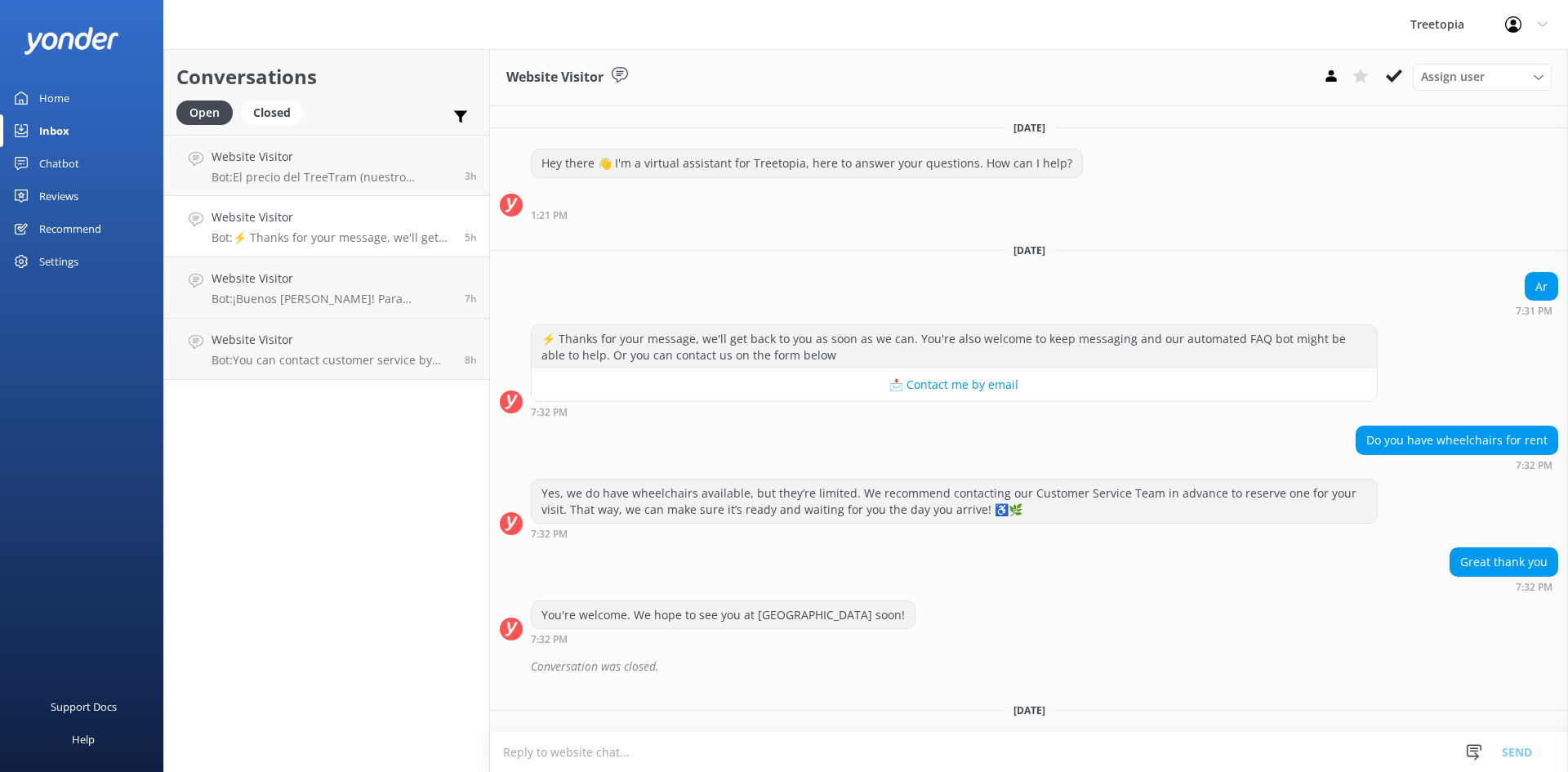
scroll to position [1258, 0]
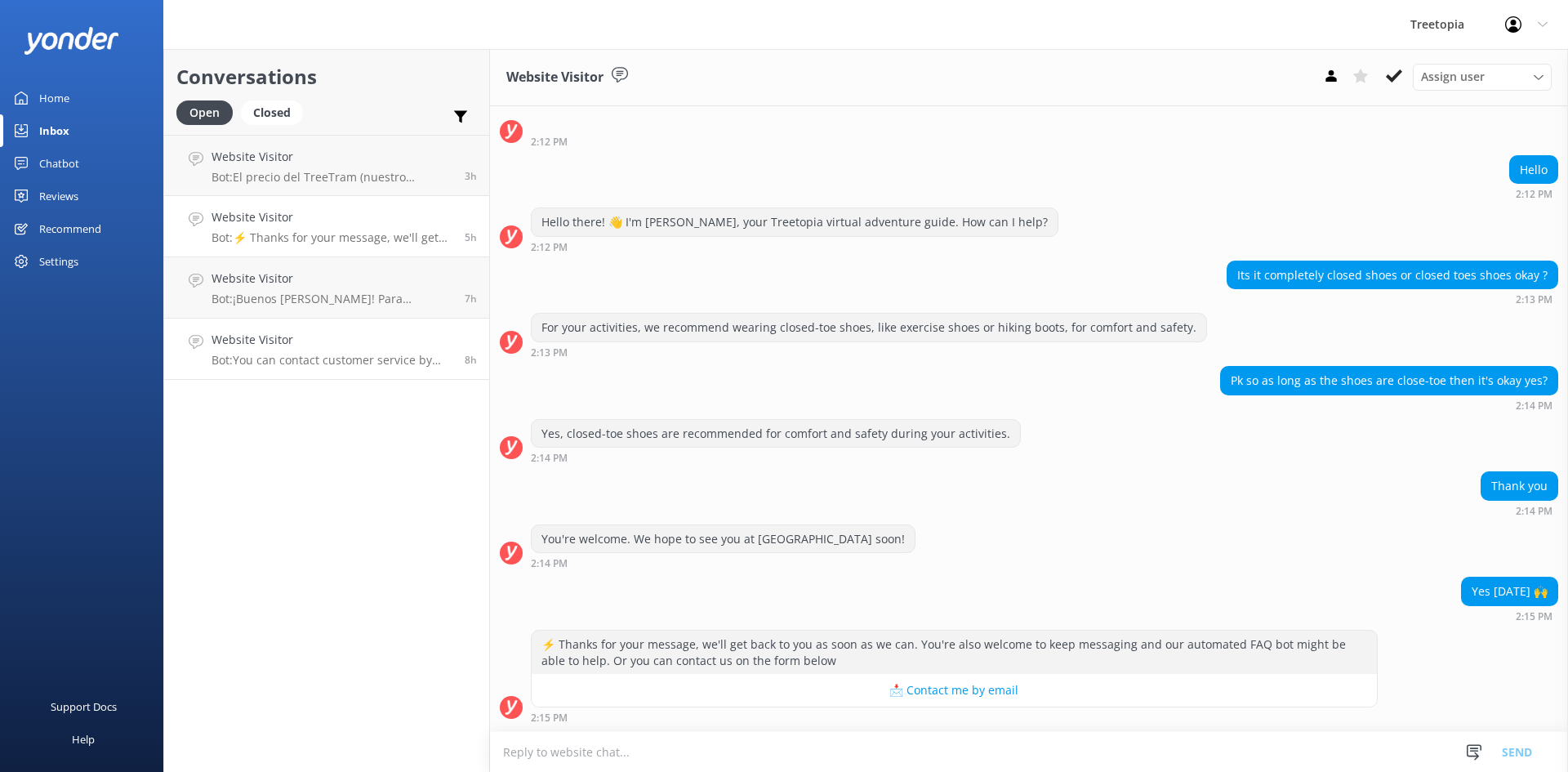
click at [368, 363] on p "Bot: You can contact customer service by calling [PHONE_NUMBER], sending a What…" at bounding box center [332, 360] width 241 height 15
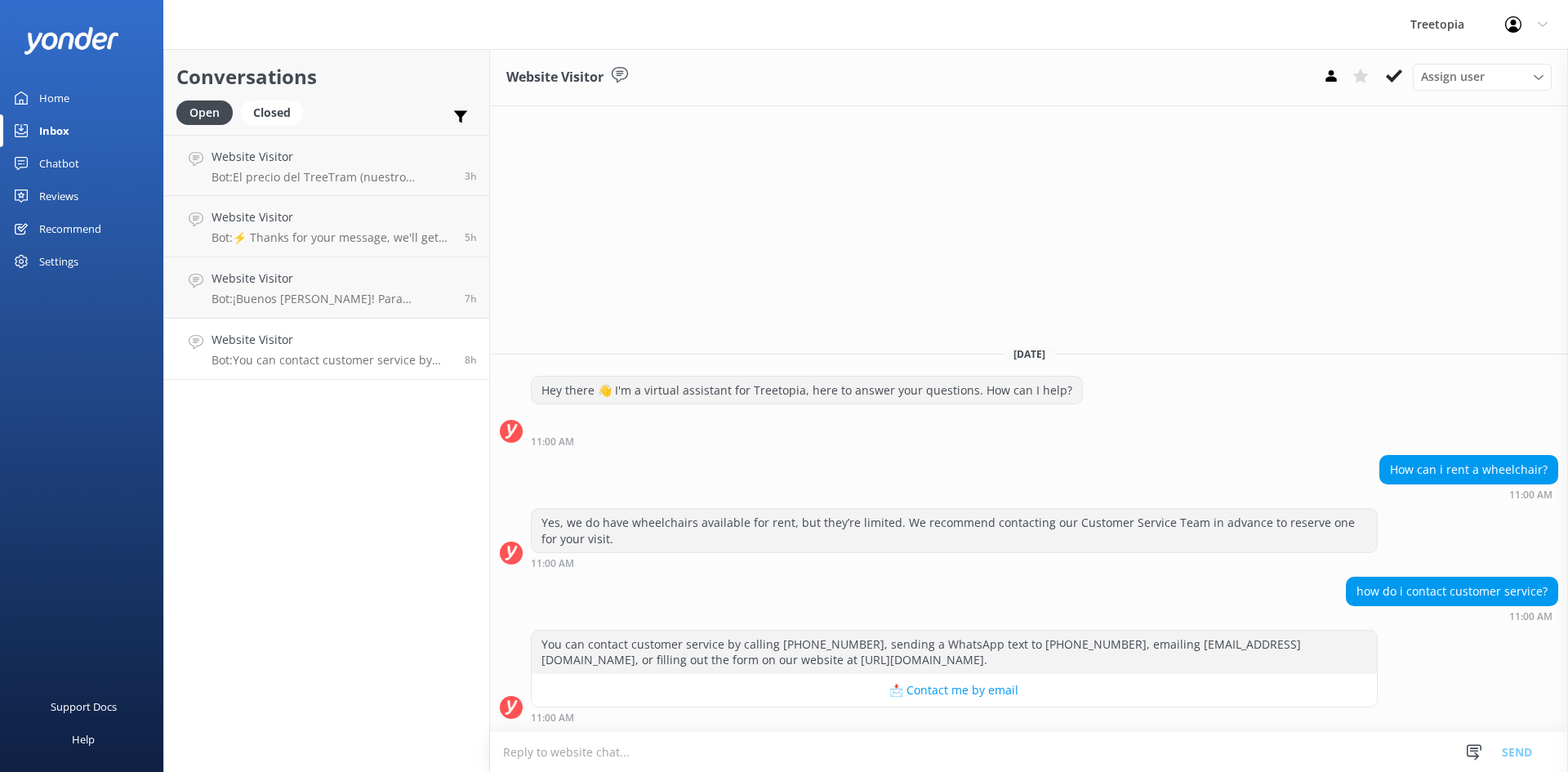
click at [1399, 89] on div "Assign user [PERSON_NAME] Customer Support [PERSON_NAME]" at bounding box center [1434, 77] width 235 height 27
click at [1397, 80] on icon at bounding box center [1394, 76] width 17 height 17
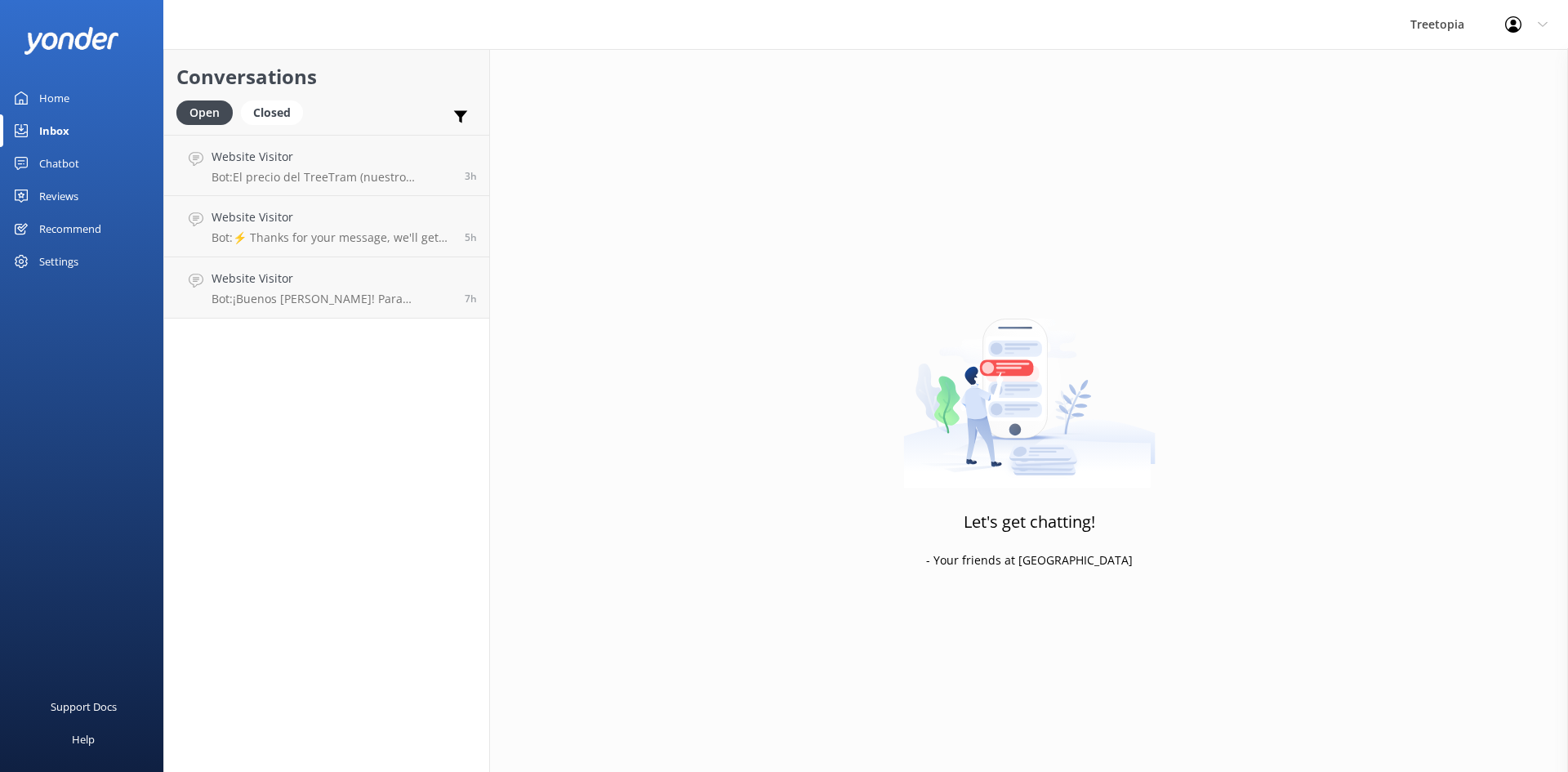
click at [435, 321] on div "Conversations Open Closed Important Assigned to me Unassigned Website Visitor B…" at bounding box center [326, 410] width 327 height 723
click at [435, 317] on link "Website Visitor Bot: ¡Buenos [PERSON_NAME]! Para nacionales, el precio del Tree…" at bounding box center [326, 288] width 325 height 61
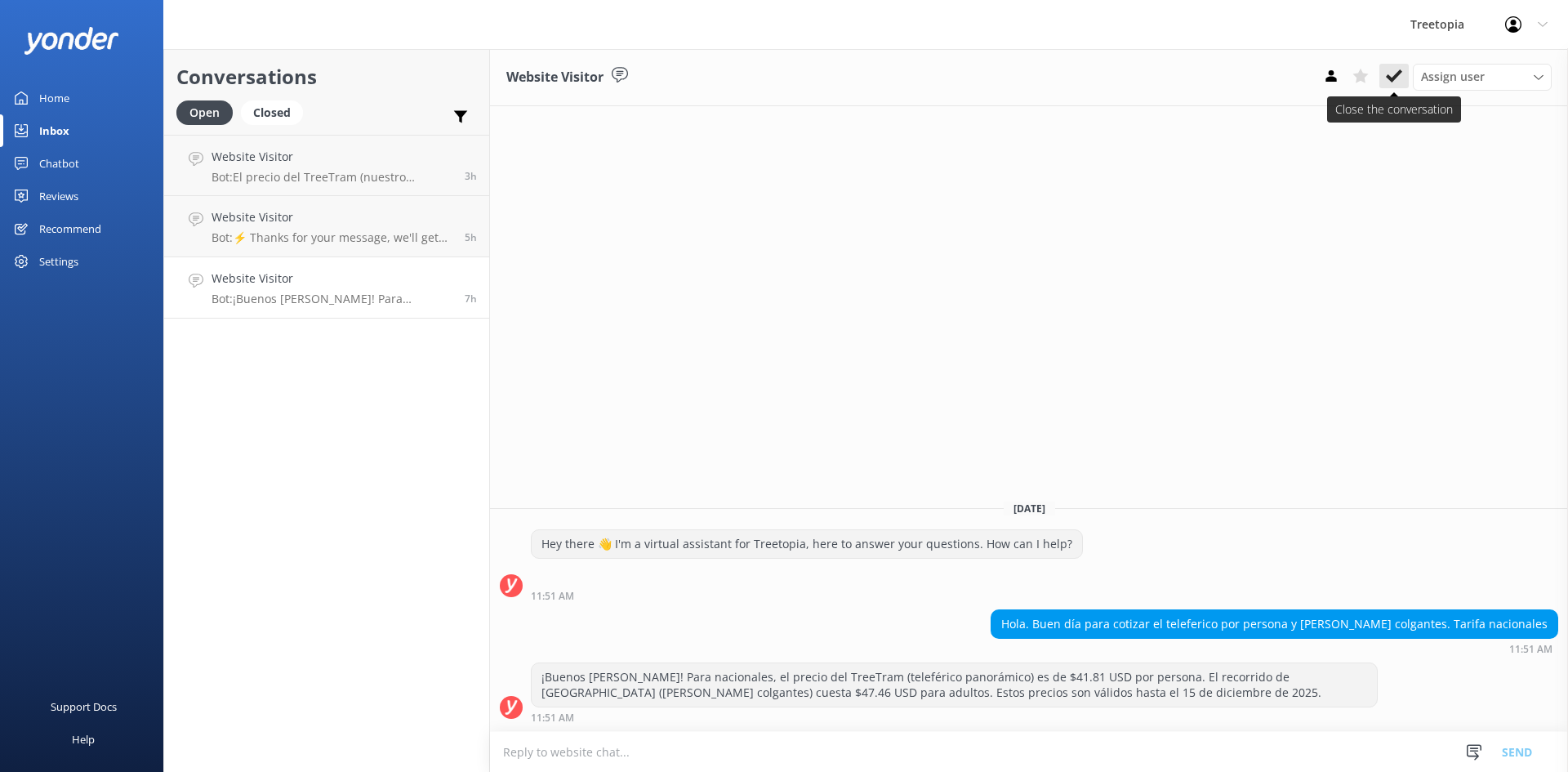
click at [1388, 80] on icon at bounding box center [1394, 76] width 17 height 17
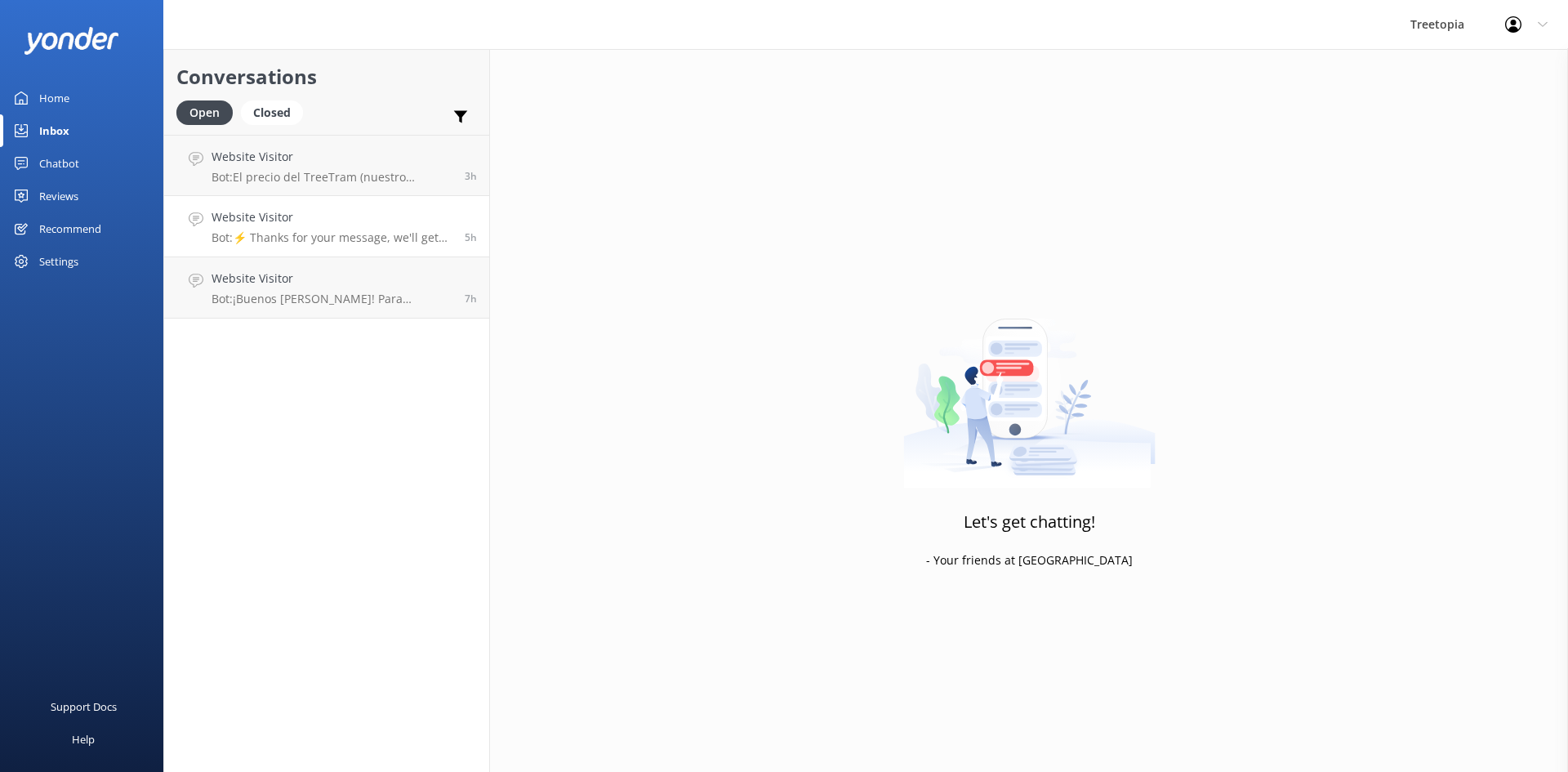
click at [411, 241] on p "Bot: ⚡ Thanks for your message, we'll get back to you as soon as we can. You're…" at bounding box center [332, 238] width 241 height 15
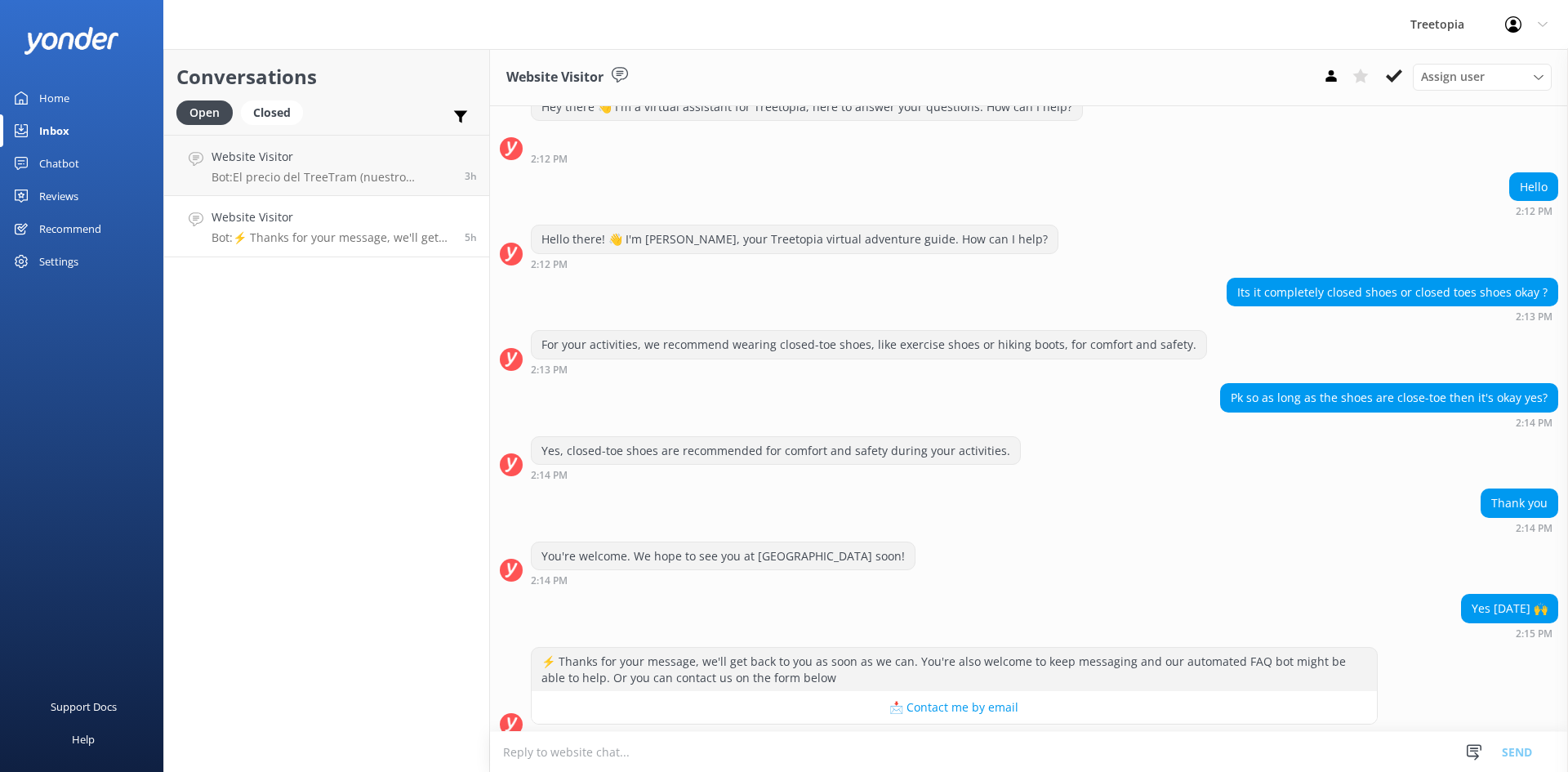
scroll to position [1258, 0]
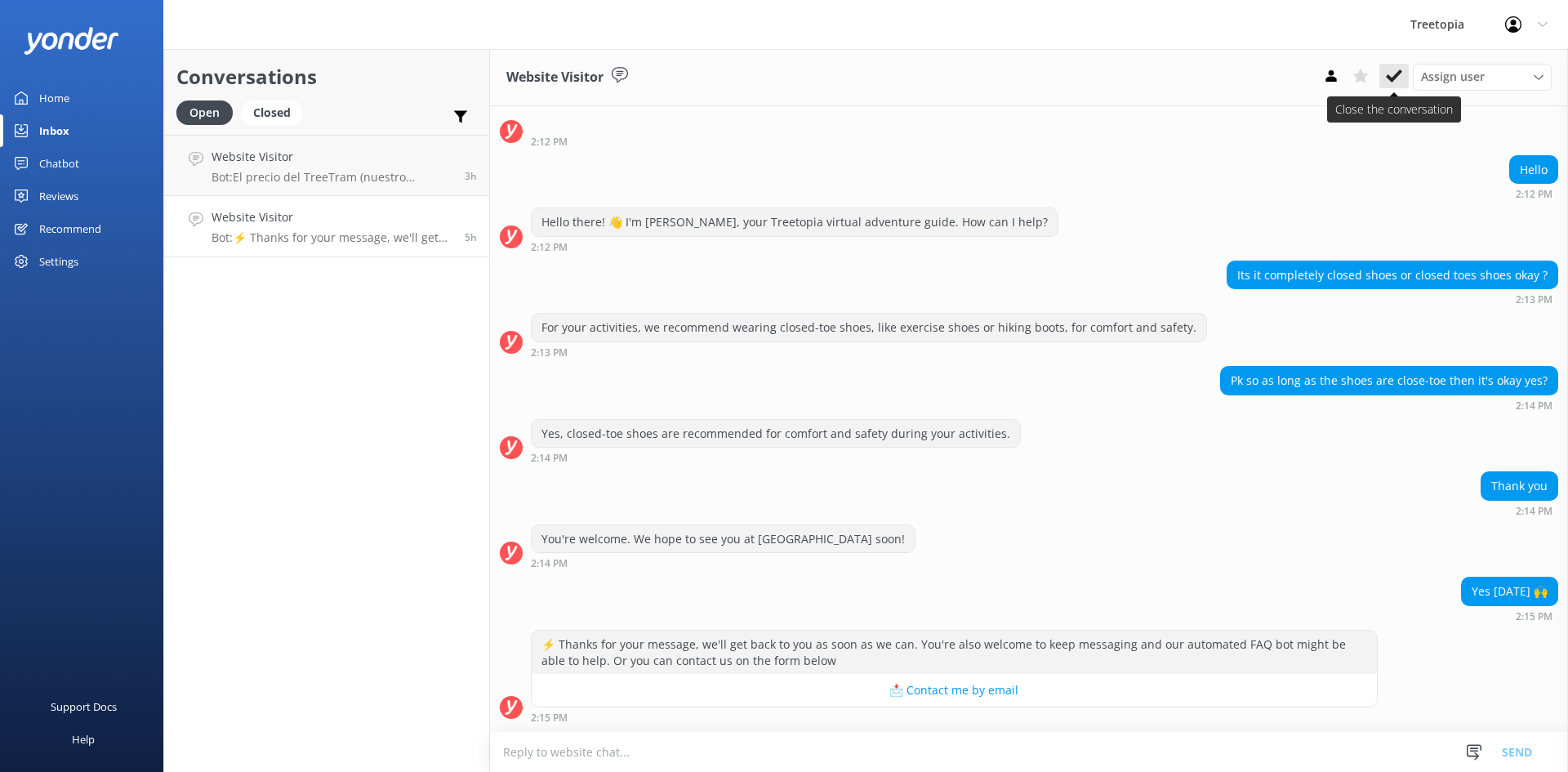
click at [1396, 78] on use at bounding box center [1394, 76] width 17 height 13
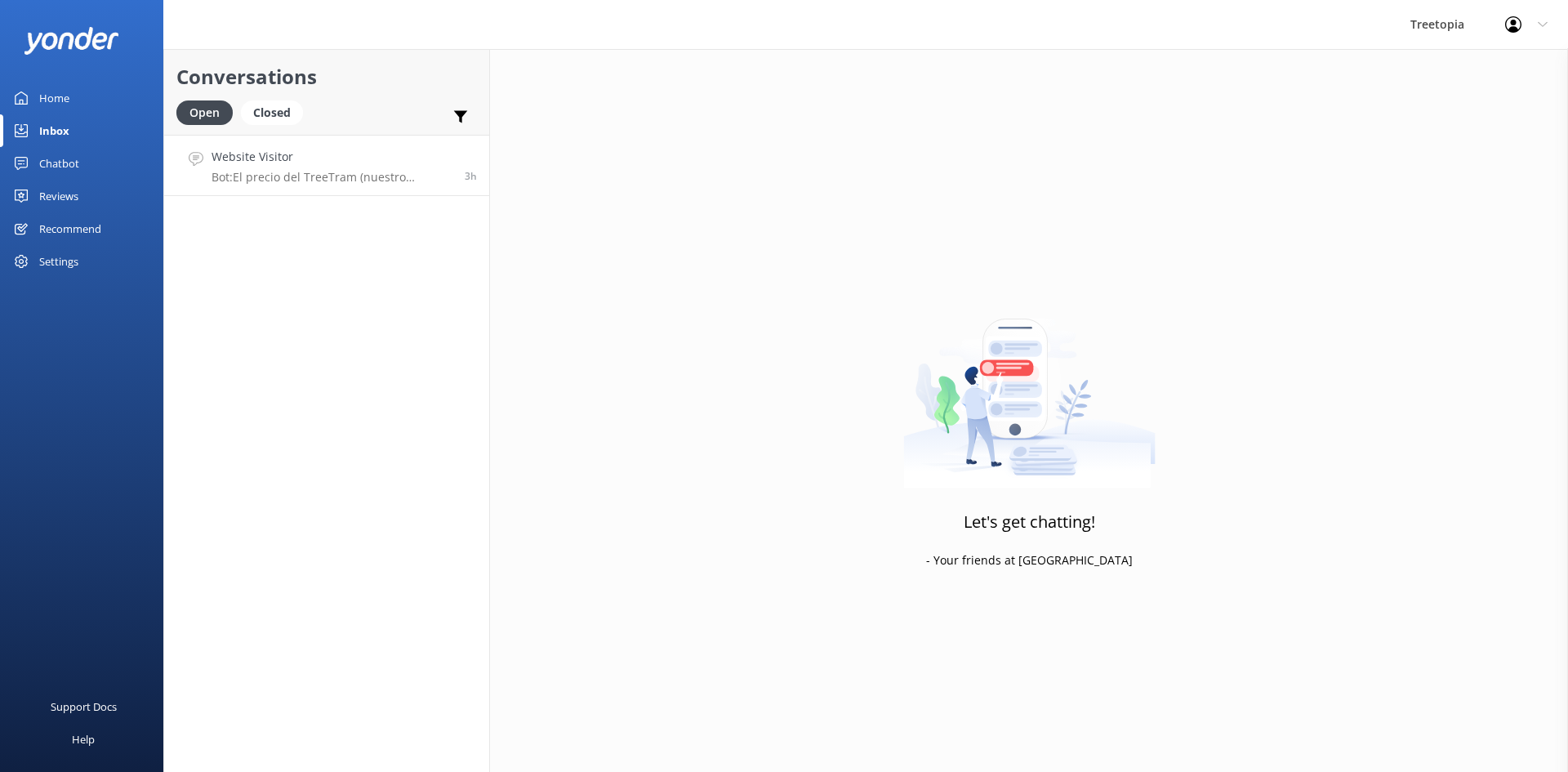
click at [326, 189] on link "Website Visitor Bot: El precio del TreeTram (nuestro teleférico panorámico) par…" at bounding box center [326, 166] width 325 height 61
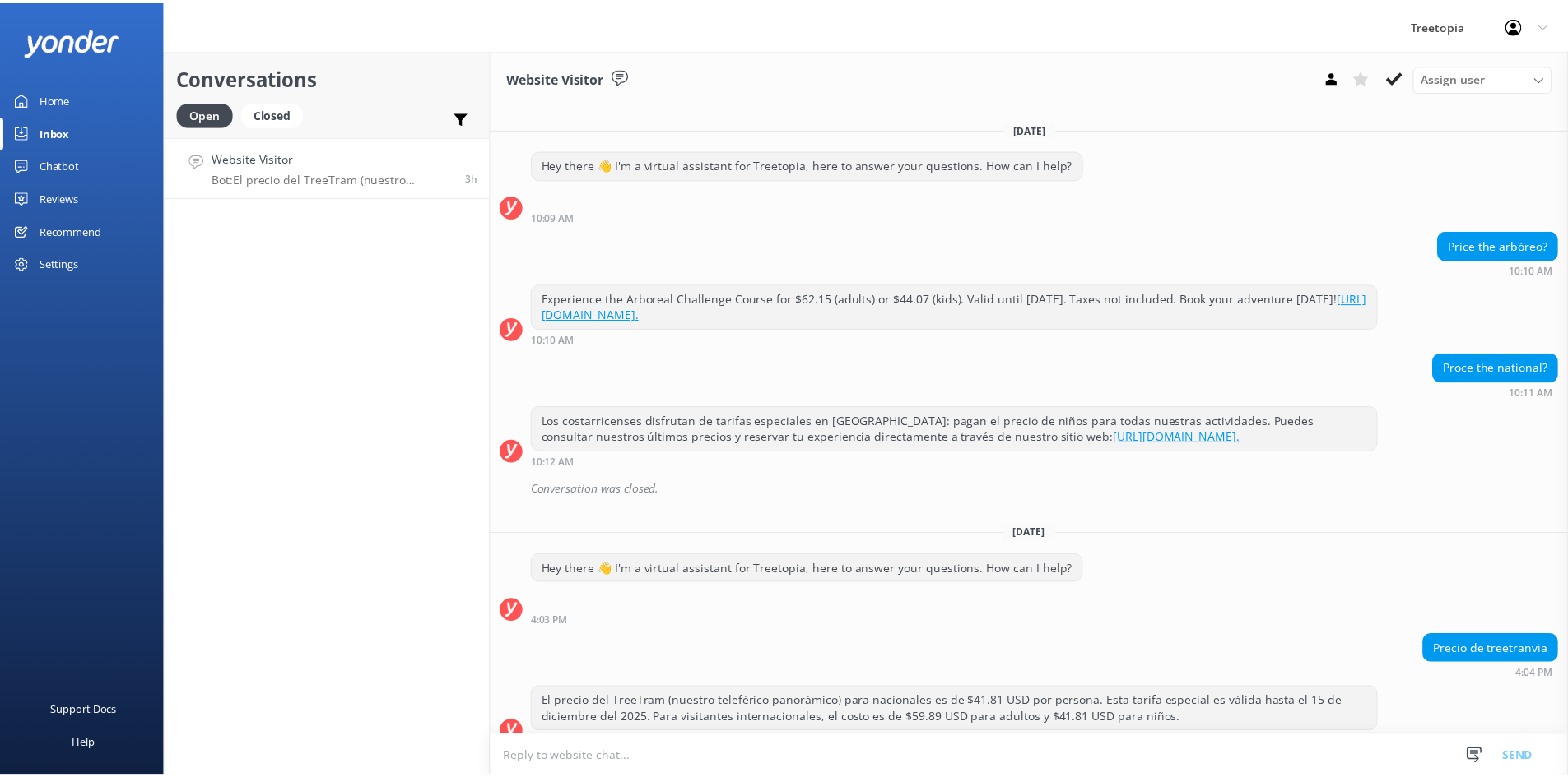
scroll to position [37, 0]
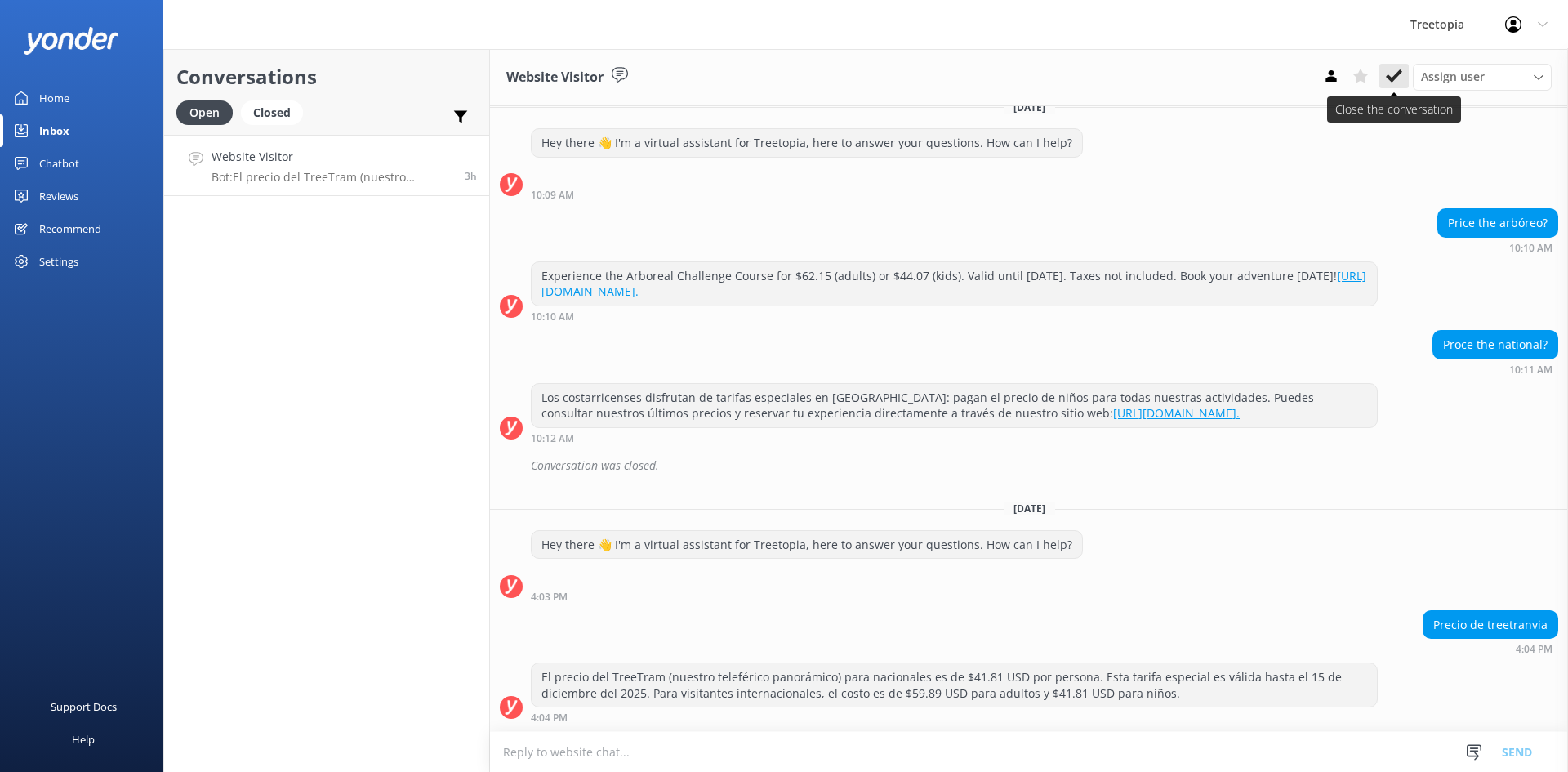
click at [1397, 75] on use at bounding box center [1394, 76] width 17 height 13
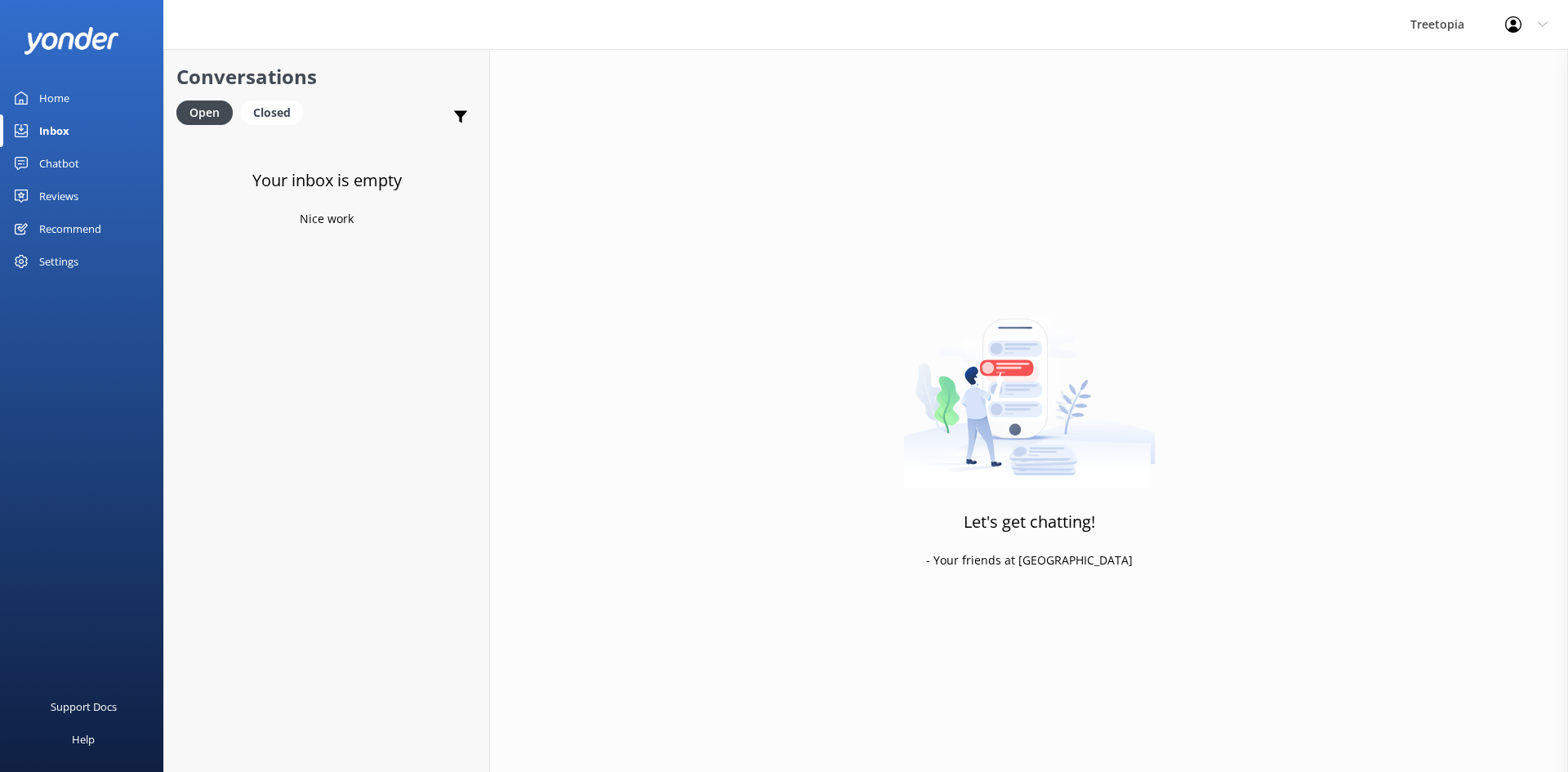
click at [70, 165] on div "Chatbot" at bounding box center [59, 163] width 40 height 32
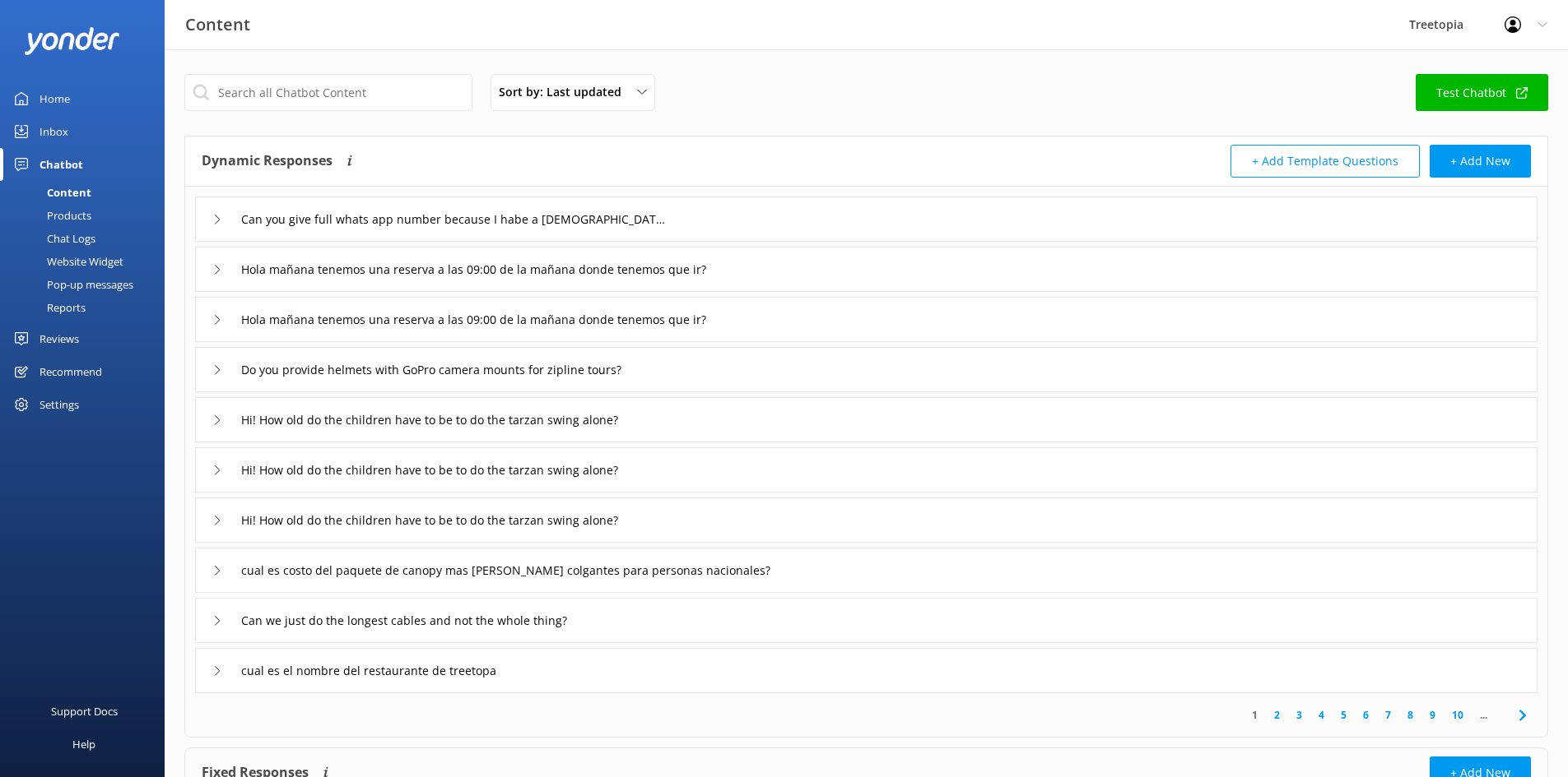
click at [88, 236] on div "Chat Logs" at bounding box center [53, 238] width 86 height 23
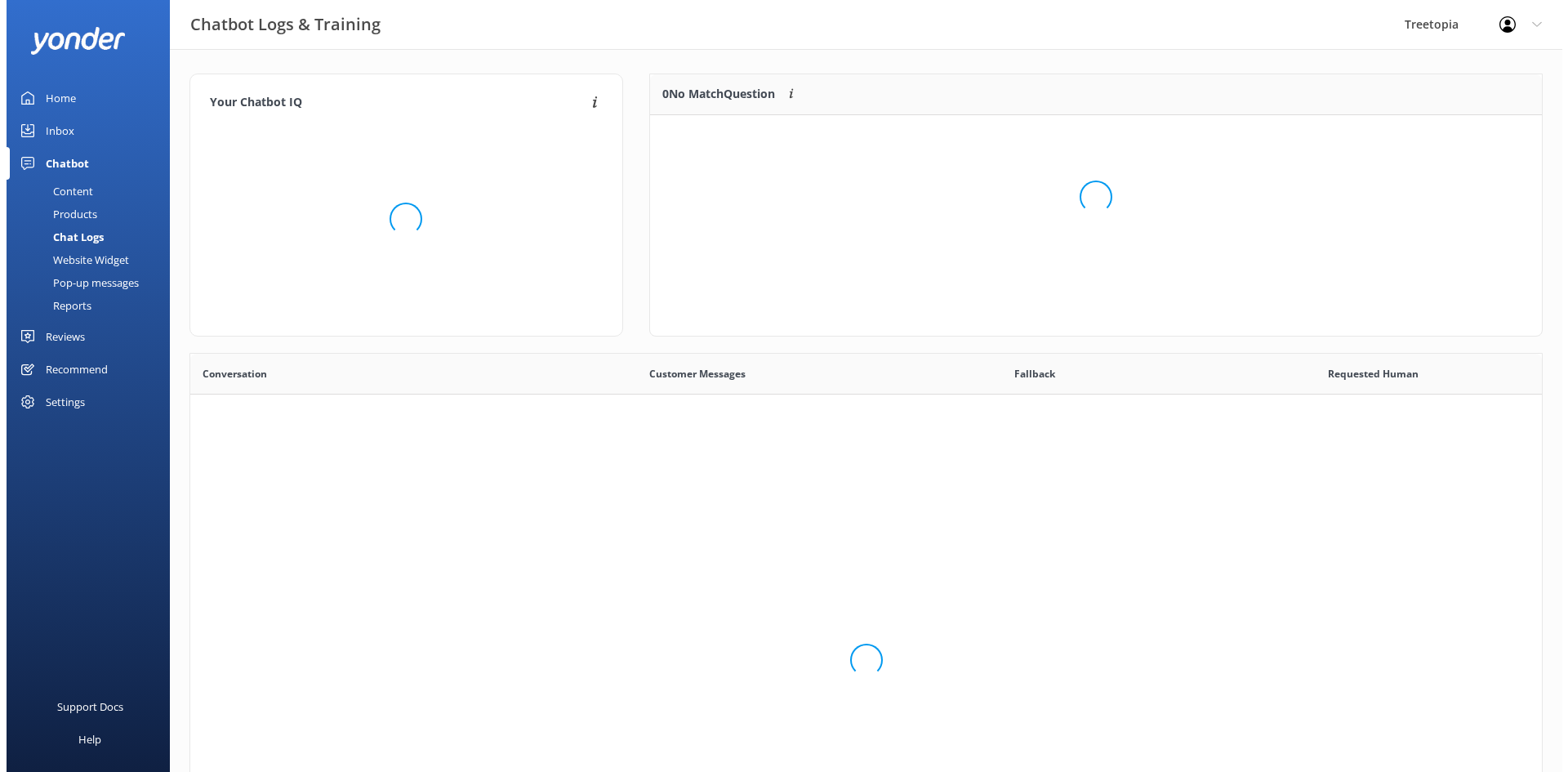
scroll to position [561, 1340]
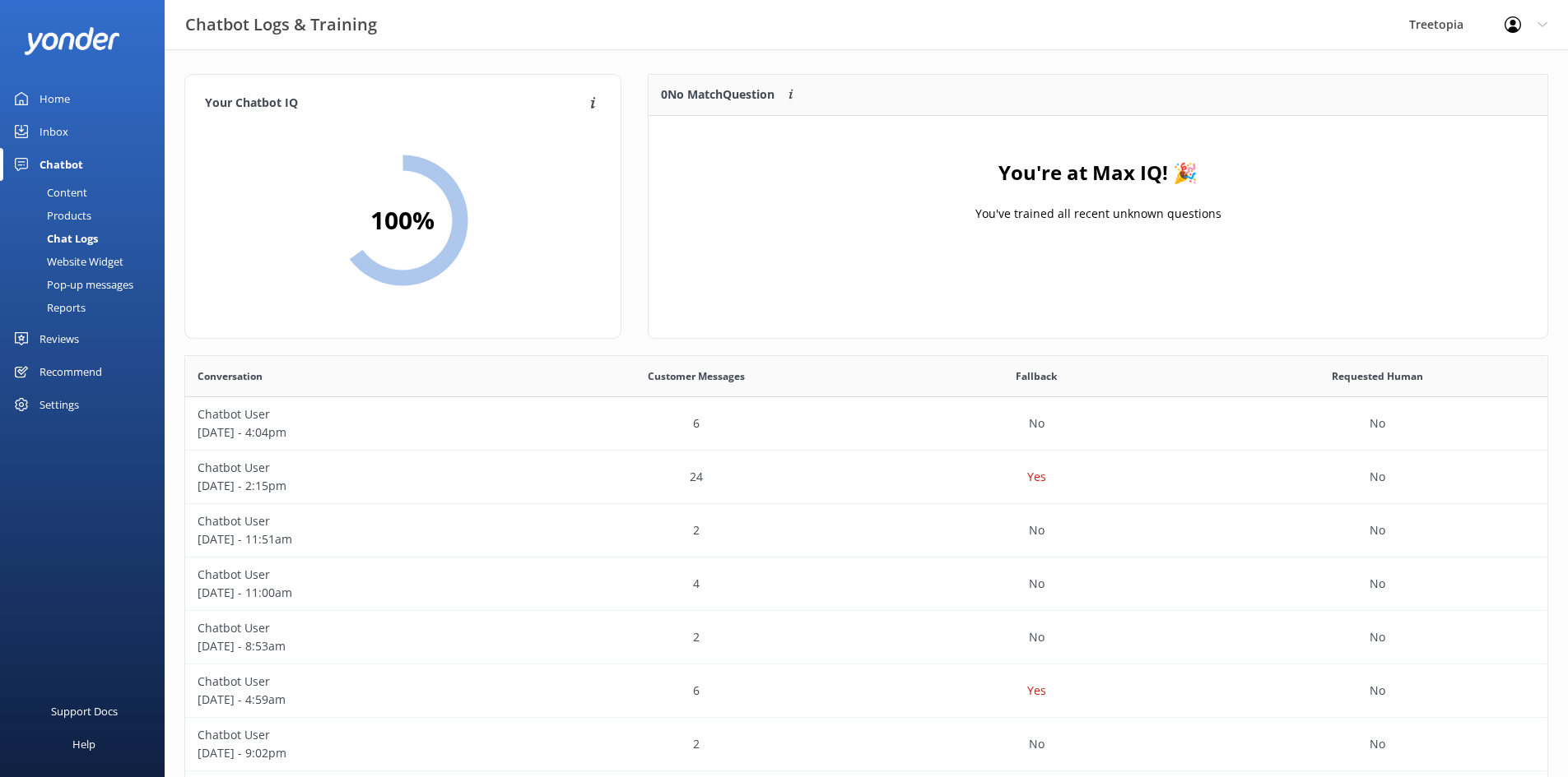
click at [88, 119] on link "Inbox" at bounding box center [82, 131] width 164 height 33
